Goal: Find specific page/section: Find specific page/section

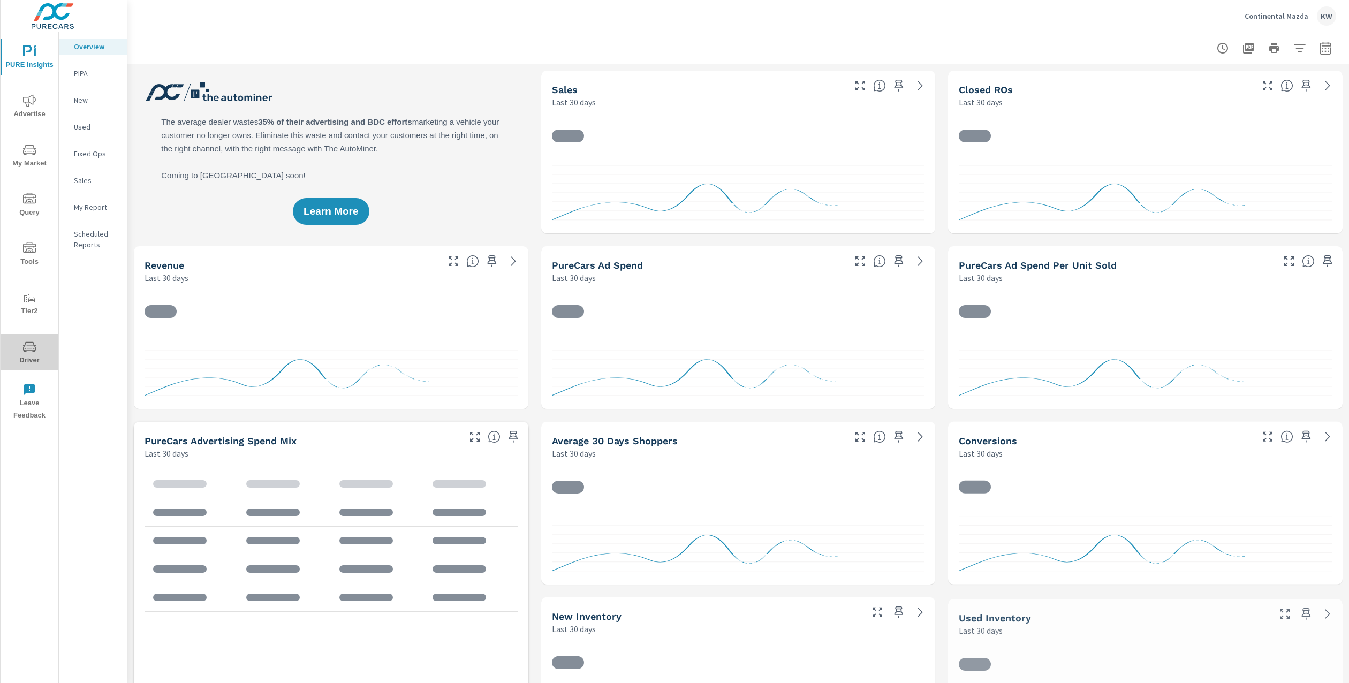
click at [34, 357] on span "Driver" at bounding box center [29, 354] width 51 height 26
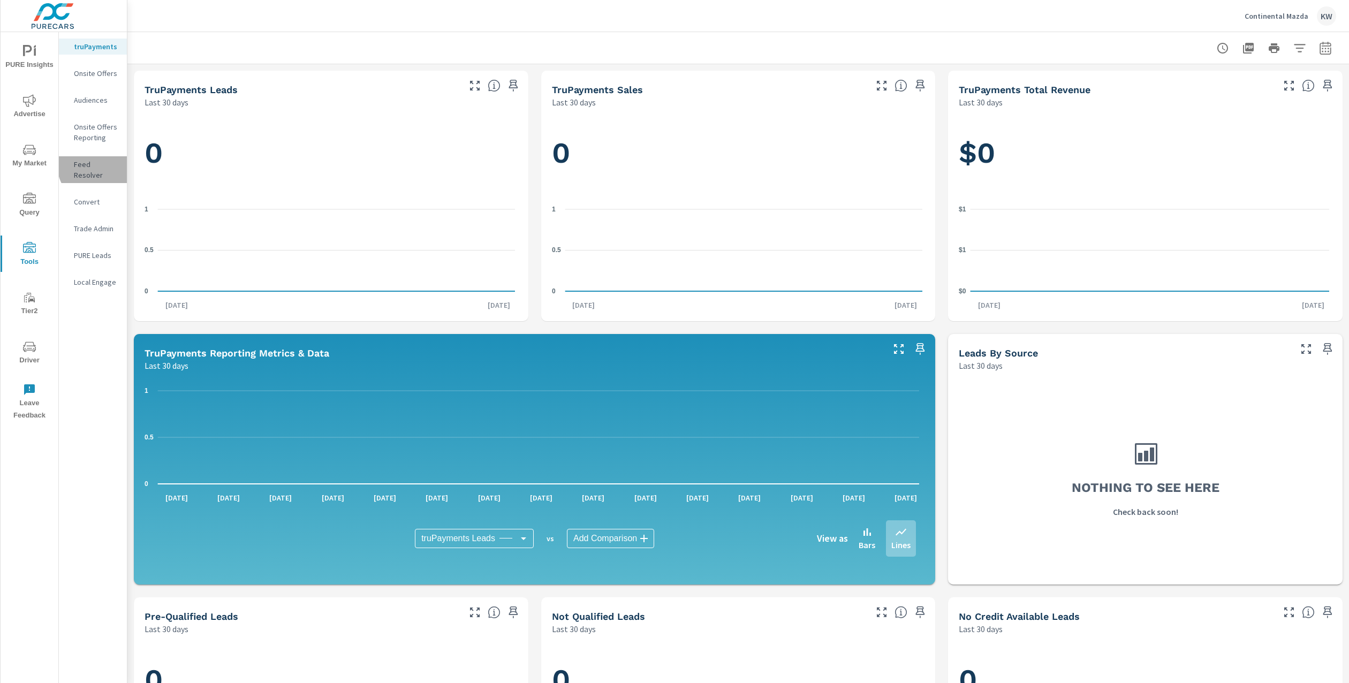
click at [100, 165] on p "Feed Resolver" at bounding box center [96, 169] width 44 height 21
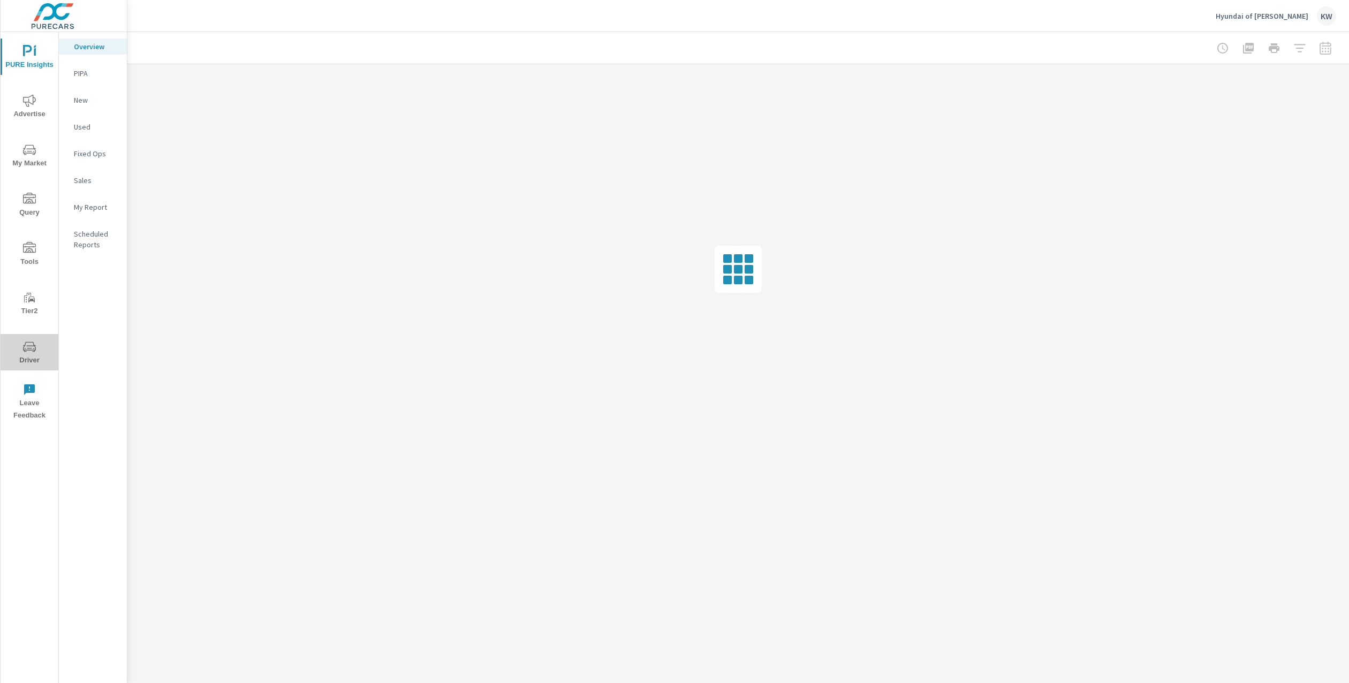
drag, startPoint x: 28, startPoint y: 353, endPoint x: 22, endPoint y: 351, distance: 6.3
click at [28, 353] on span "Driver" at bounding box center [29, 354] width 51 height 26
click at [27, 358] on span "Driver" at bounding box center [29, 354] width 51 height 26
